Goal: Task Accomplishment & Management: Manage account settings

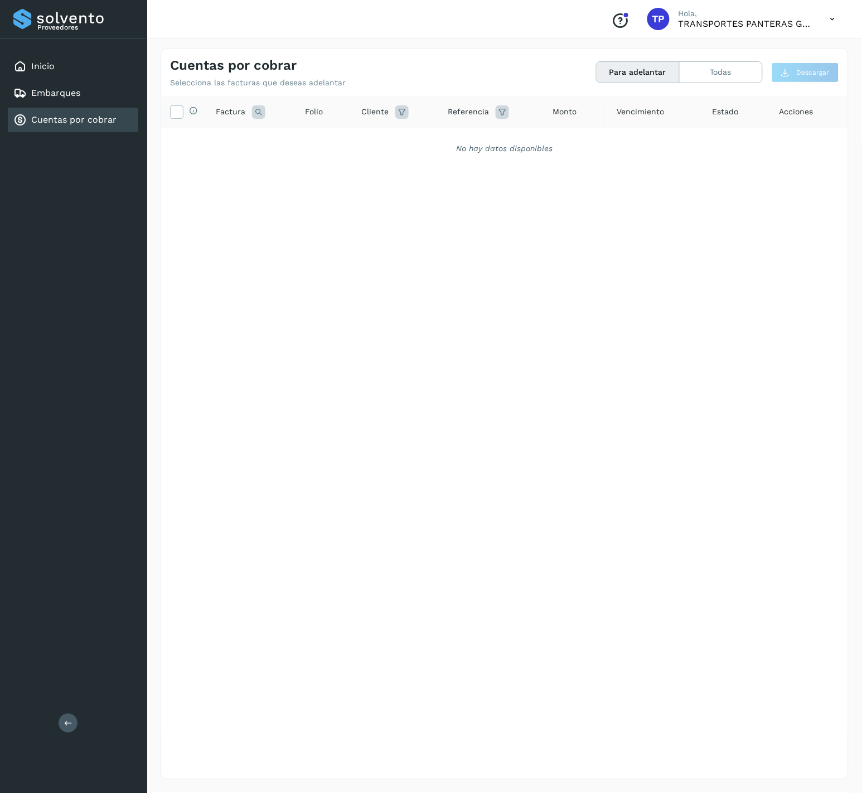
click at [102, 115] on link "Cuentas por cobrar" at bounding box center [73, 119] width 85 height 11
click at [45, 69] on link "Inicio" at bounding box center [42, 66] width 23 height 11
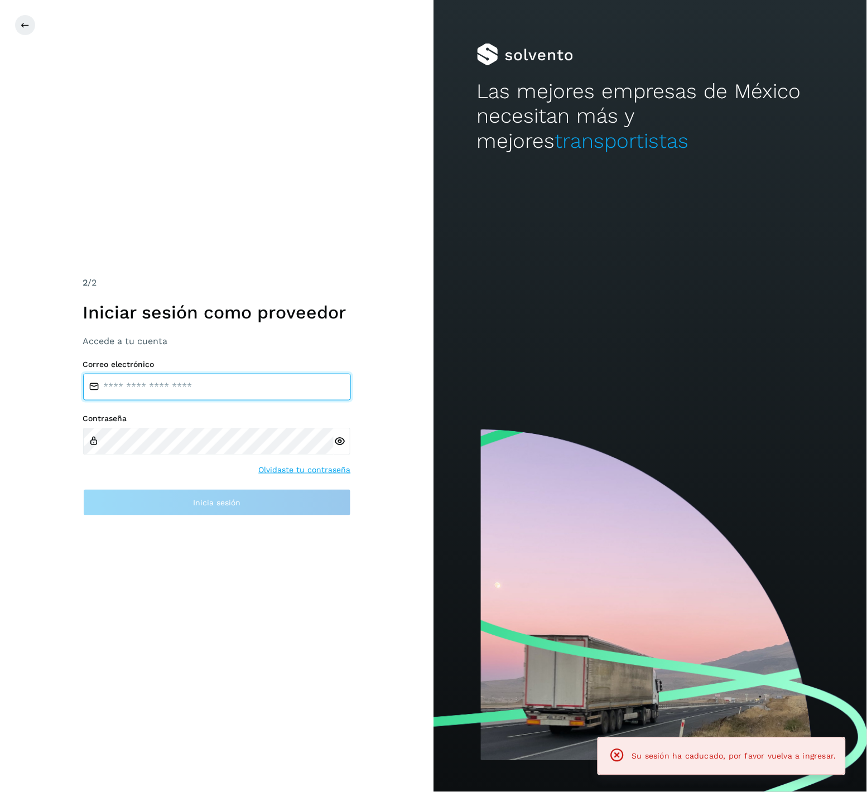
type input "**********"
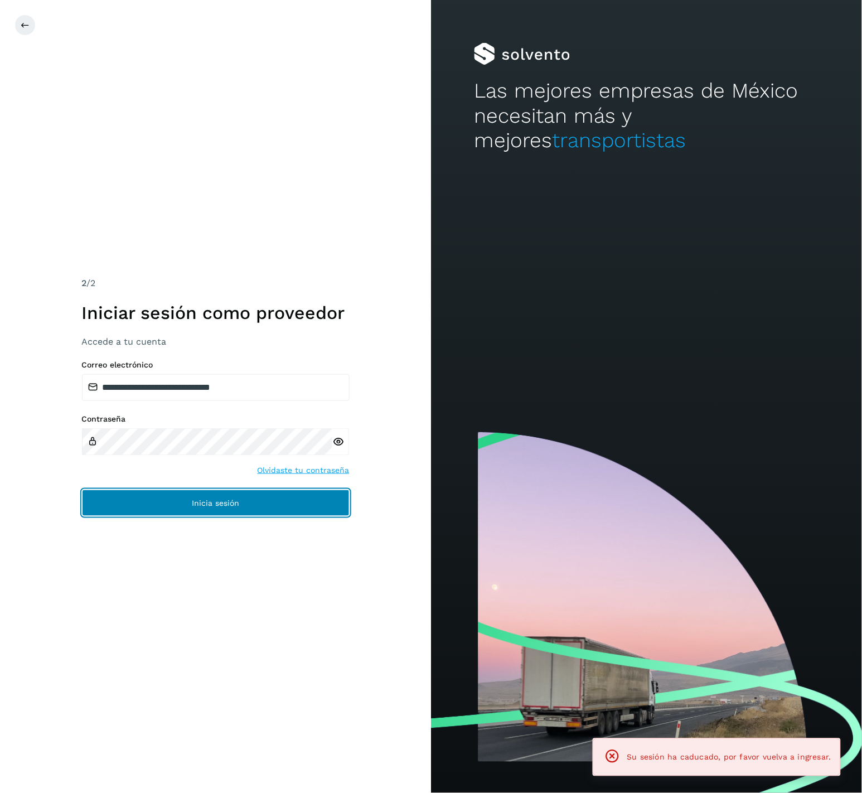
click at [213, 496] on button "Inicia sesión" at bounding box center [216, 503] width 268 height 27
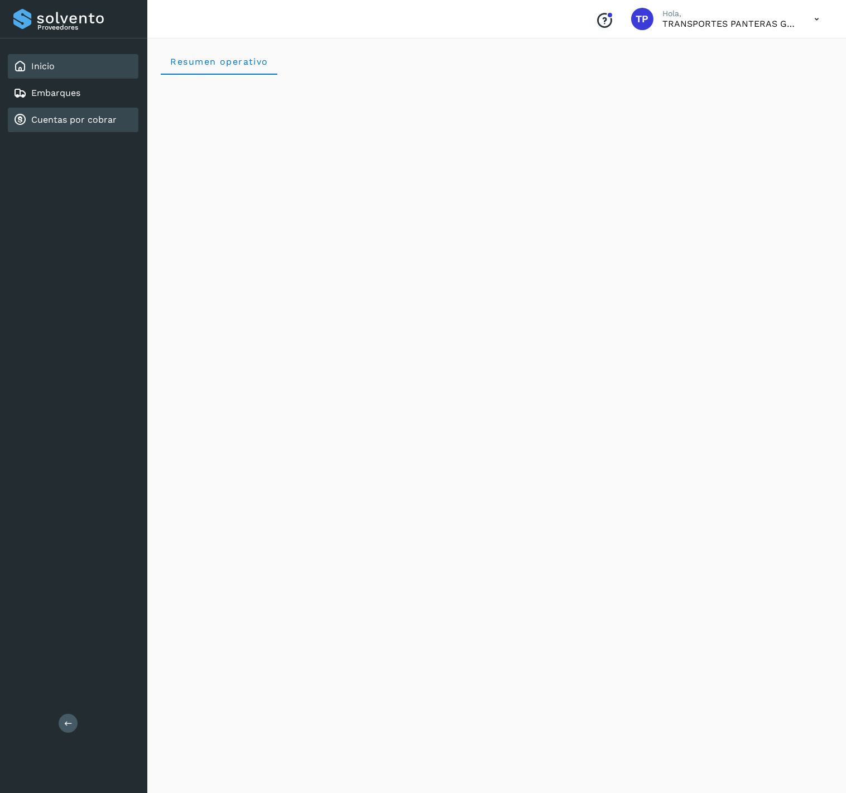
click at [79, 115] on link "Cuentas por cobrar" at bounding box center [73, 119] width 85 height 11
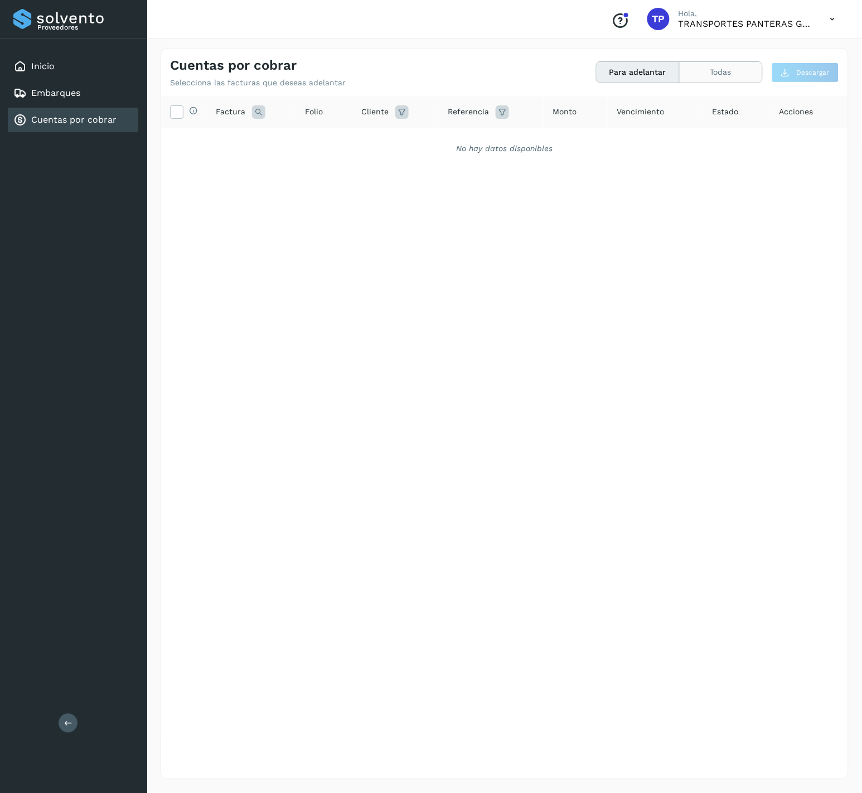
click at [726, 73] on button "Todas" at bounding box center [721, 72] width 83 height 21
